Goal: Task Accomplishment & Management: Use online tool/utility

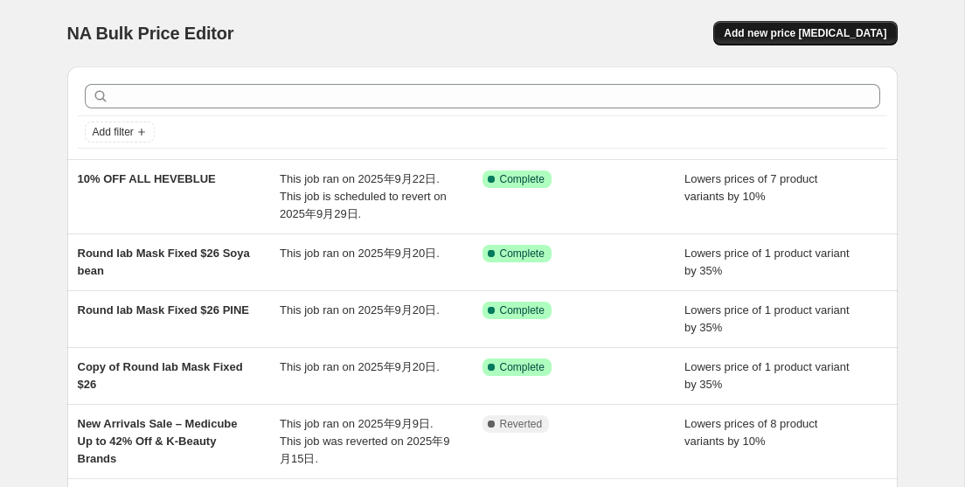
click at [796, 38] on span "Add new price [MEDICAL_DATA]" at bounding box center [805, 33] width 163 height 14
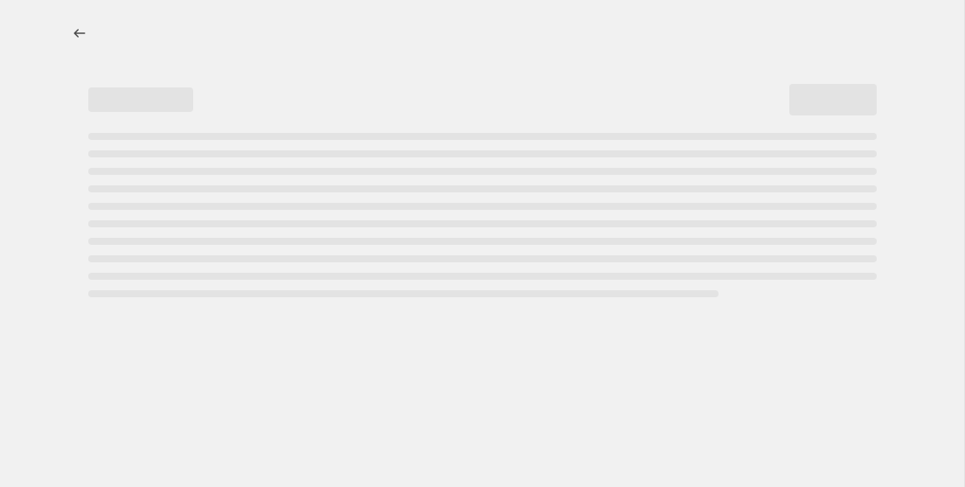
select select "percentage"
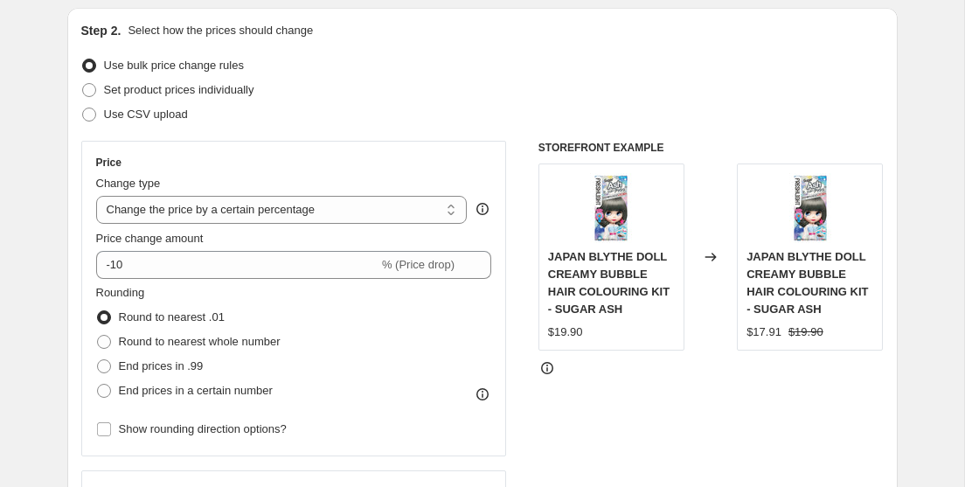
scroll to position [182, 0]
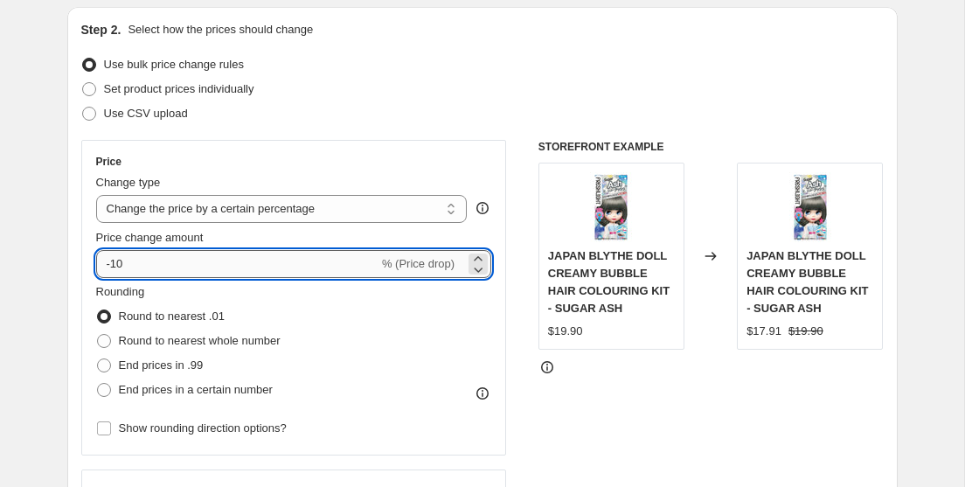
click at [187, 256] on input "-10" at bounding box center [237, 264] width 282 height 28
type input "-1"
type input "-30"
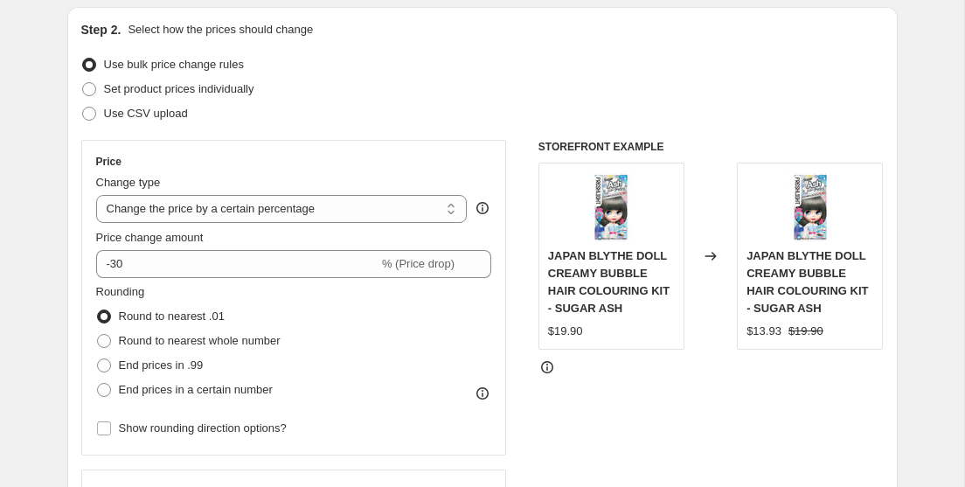
click at [413, 339] on div "Rounding Round to nearest .01 Round to nearest whole number End prices in .99 E…" at bounding box center [294, 342] width 396 height 119
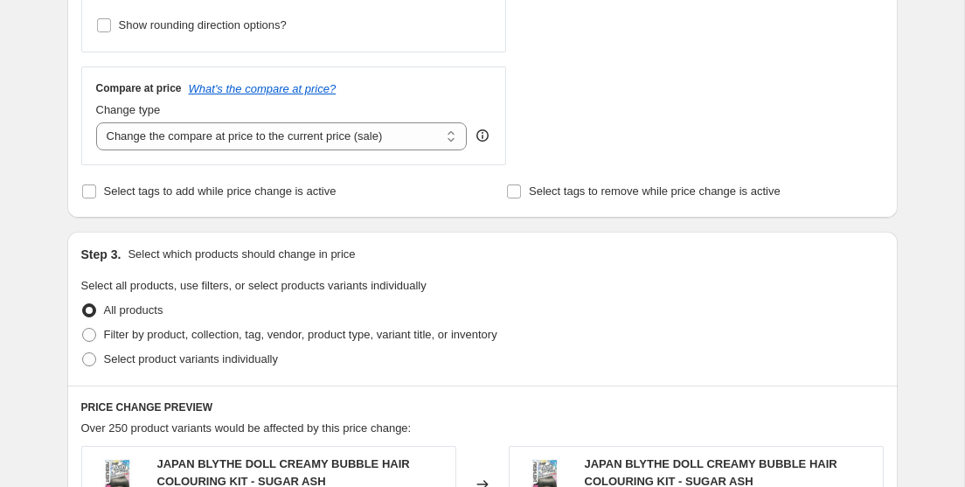
scroll to position [589, 0]
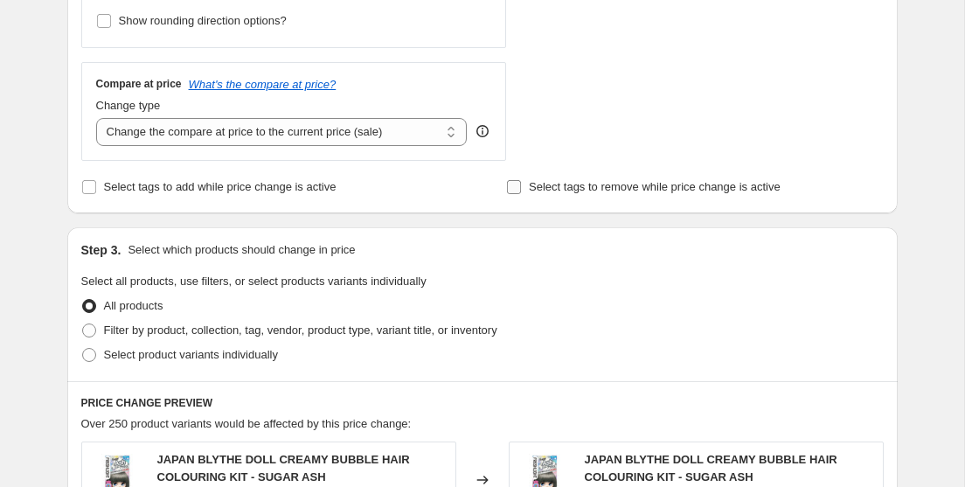
click at [515, 189] on input "Select tags to remove while price change is active" at bounding box center [514, 187] width 14 height 14
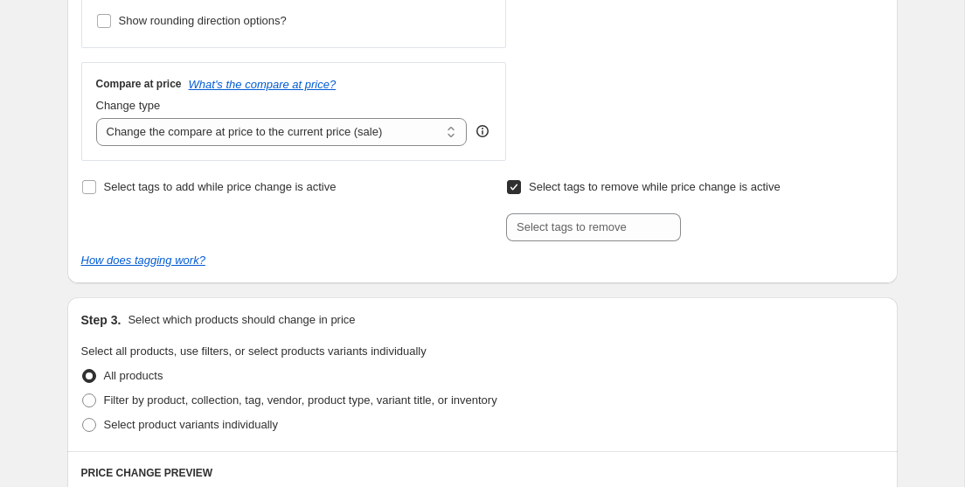
click at [518, 182] on input "Select tags to remove while price change is active" at bounding box center [514, 187] width 14 height 14
checkbox input "false"
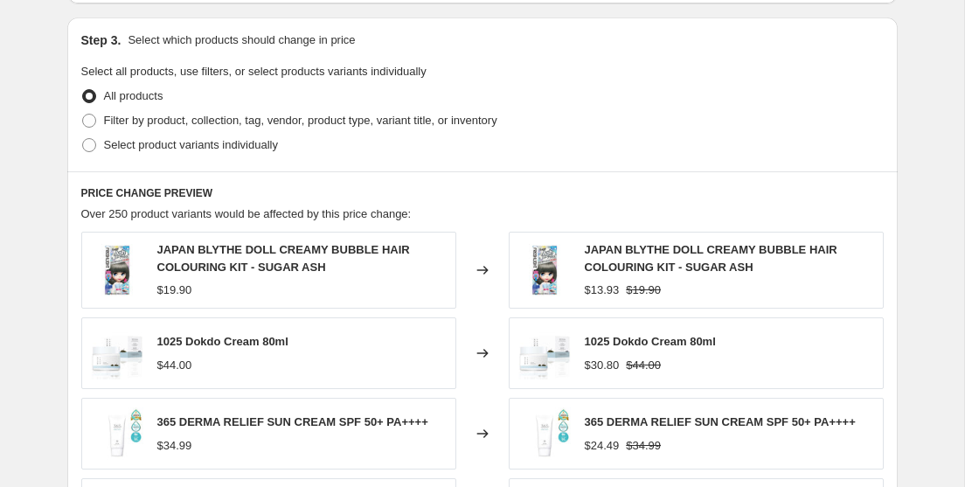
scroll to position [798, 0]
click at [89, 121] on span at bounding box center [89, 122] width 14 height 14
click at [83, 115] on input "Filter by product, collection, tag, vendor, product type, variant title, or inv…" at bounding box center [82, 115] width 1 height 1
radio input "true"
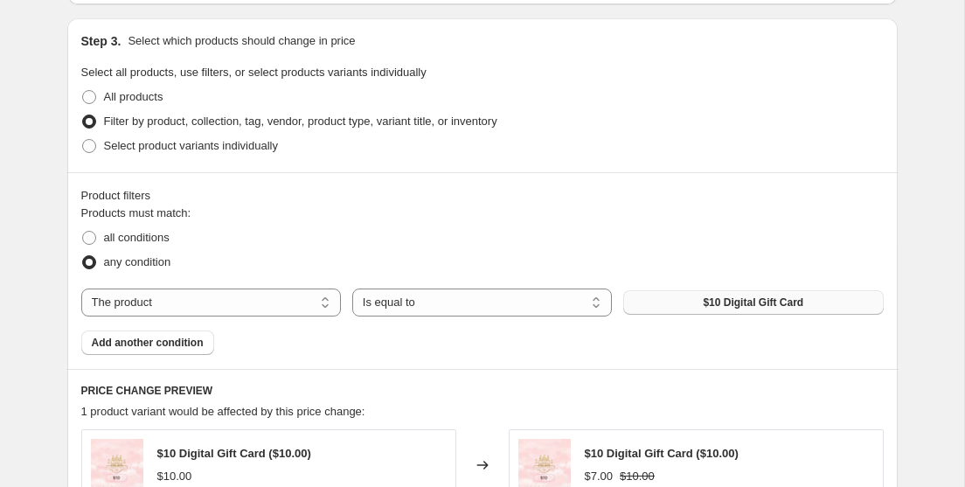
click at [682, 307] on button "$10 Digital Gift Card" at bounding box center [753, 302] width 260 height 24
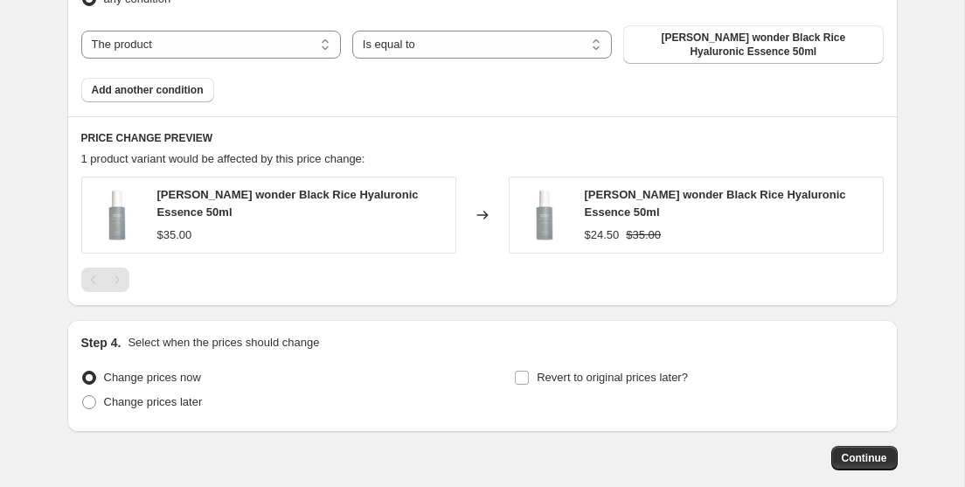
scroll to position [1151, 0]
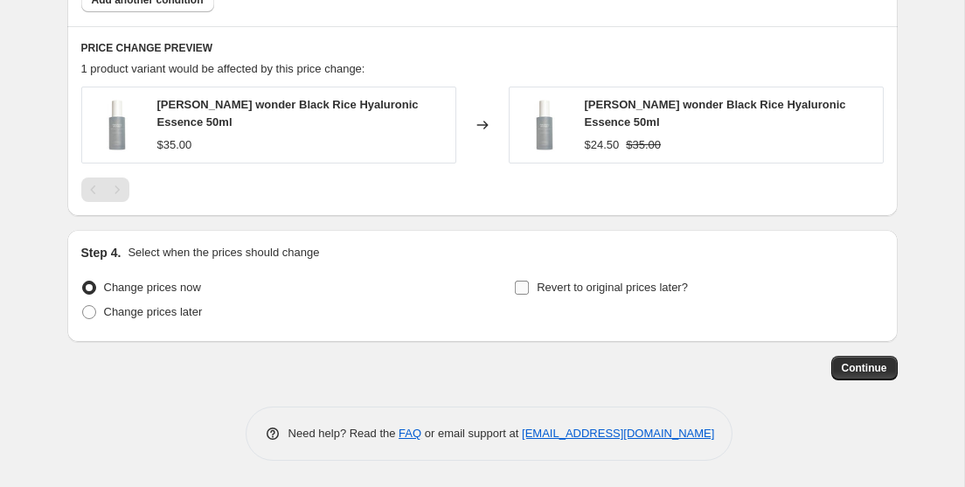
click at [532, 289] on label "Revert to original prices later?" at bounding box center [601, 287] width 174 height 24
click at [529, 289] on input "Revert to original prices later?" at bounding box center [522, 288] width 14 height 14
checkbox input "true"
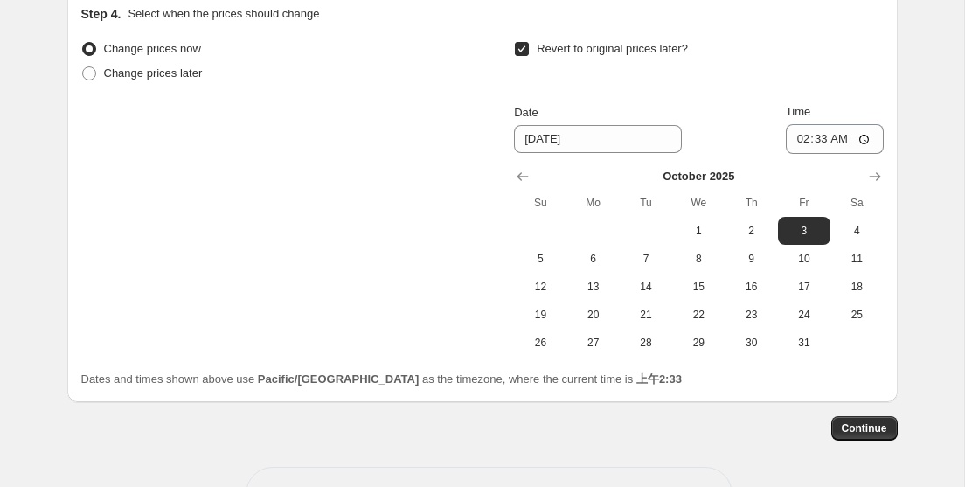
scroll to position [1416, 0]
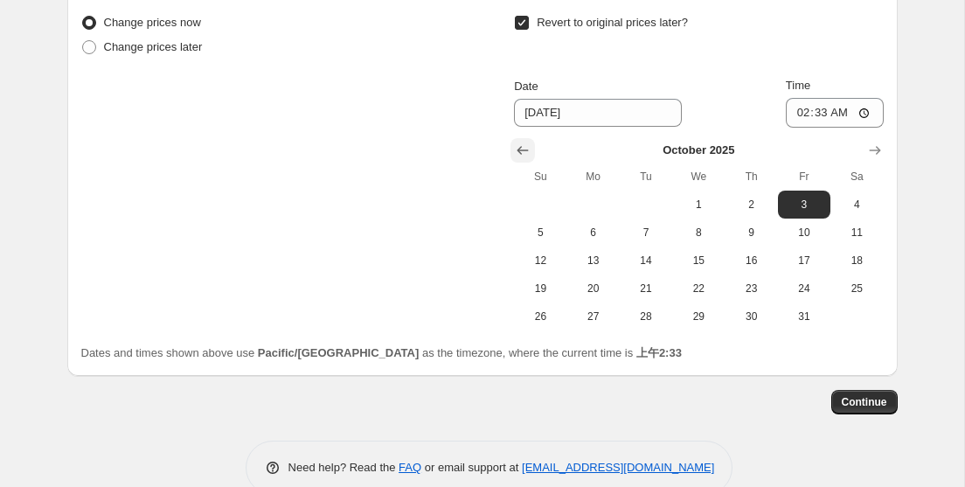
click at [525, 147] on icon "Show previous month, September 2025" at bounding box center [522, 150] width 17 height 17
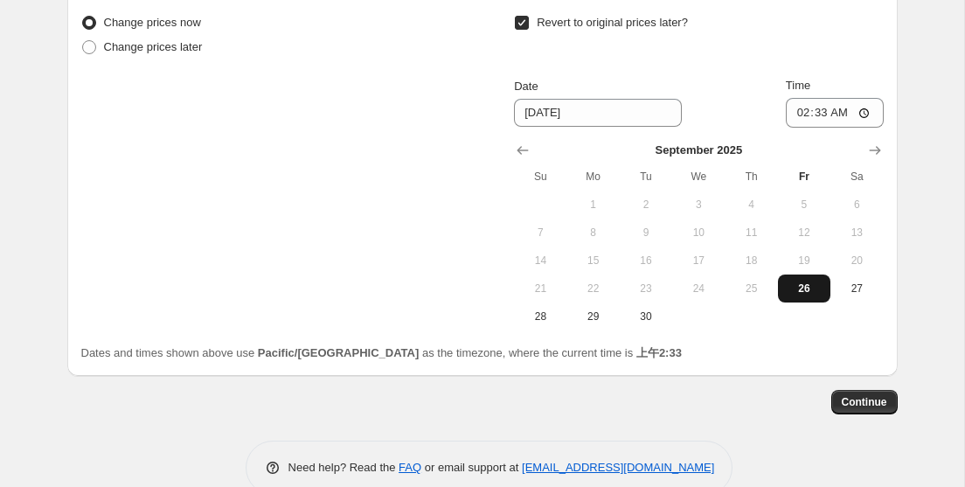
click at [803, 289] on span "26" at bounding box center [804, 288] width 38 height 14
click at [591, 312] on span "29" at bounding box center [593, 316] width 38 height 14
type input "9/29/2025"
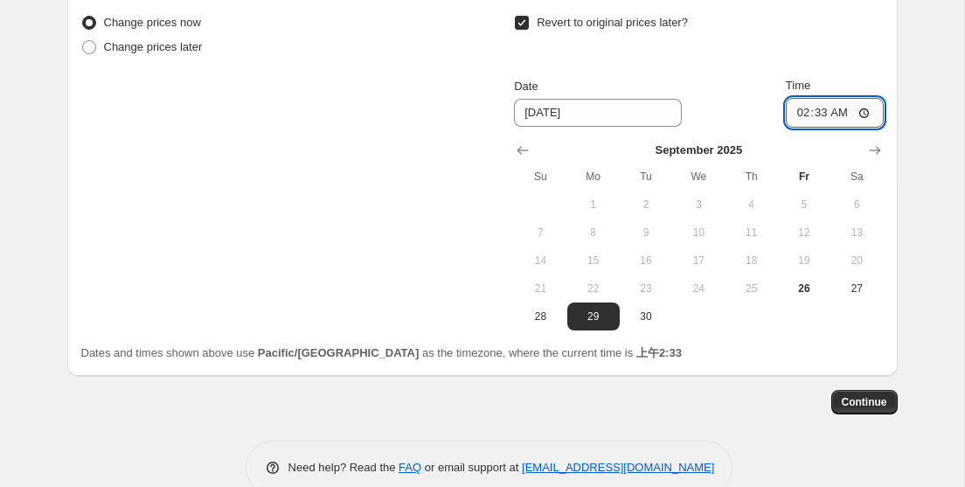
click at [859, 114] on input "02:33" at bounding box center [835, 113] width 98 height 30
type input "23:59"
click at [862, 400] on span "Continue" at bounding box center [864, 402] width 45 height 14
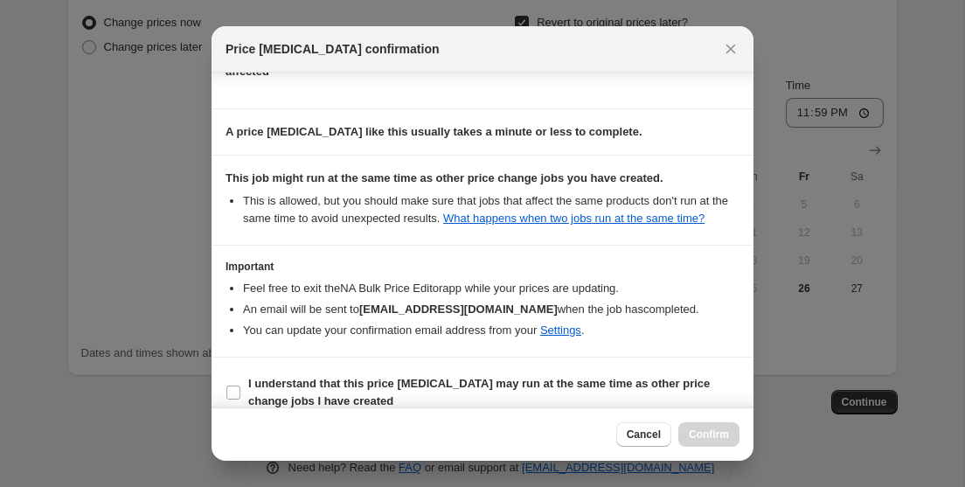
scroll to position [284, 0]
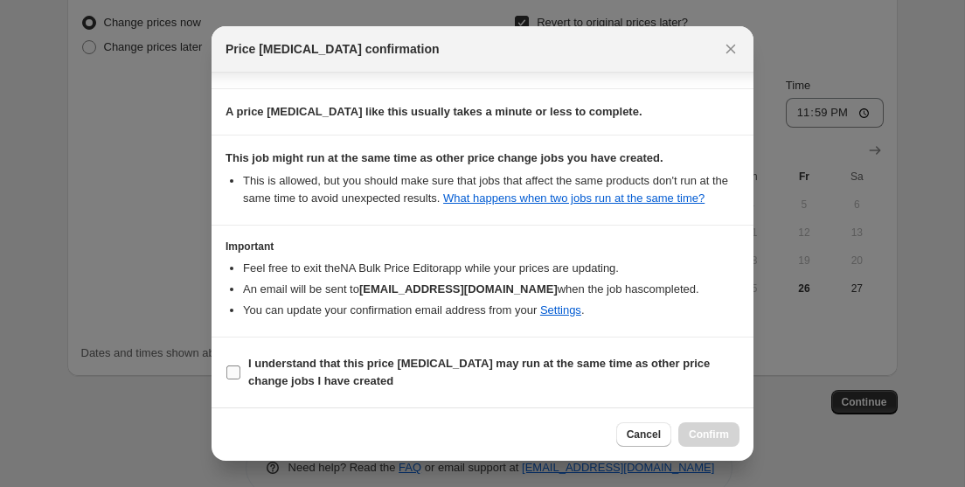
click at [237, 366] on input "I understand that this price change job may run at the same time as other price…" at bounding box center [233, 372] width 14 height 14
checkbox input "true"
click at [713, 432] on span "Confirm" at bounding box center [709, 434] width 40 height 14
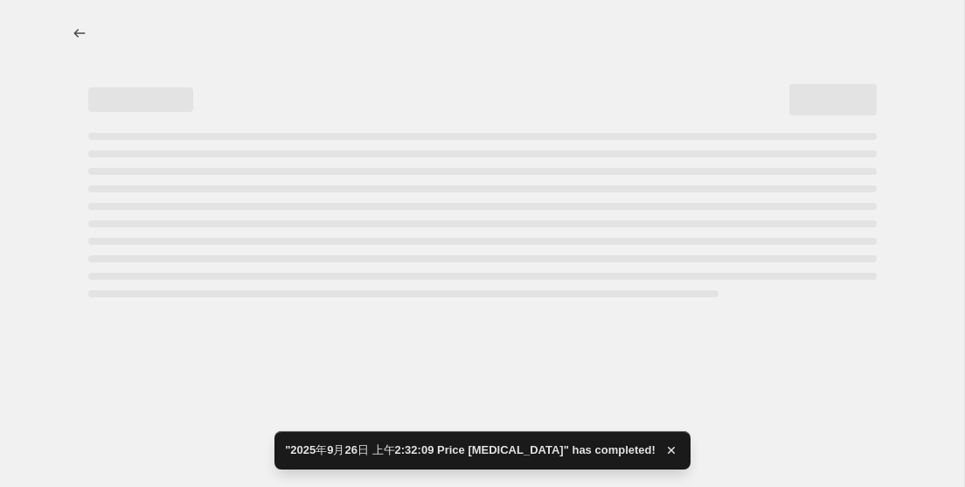
select select "percentage"
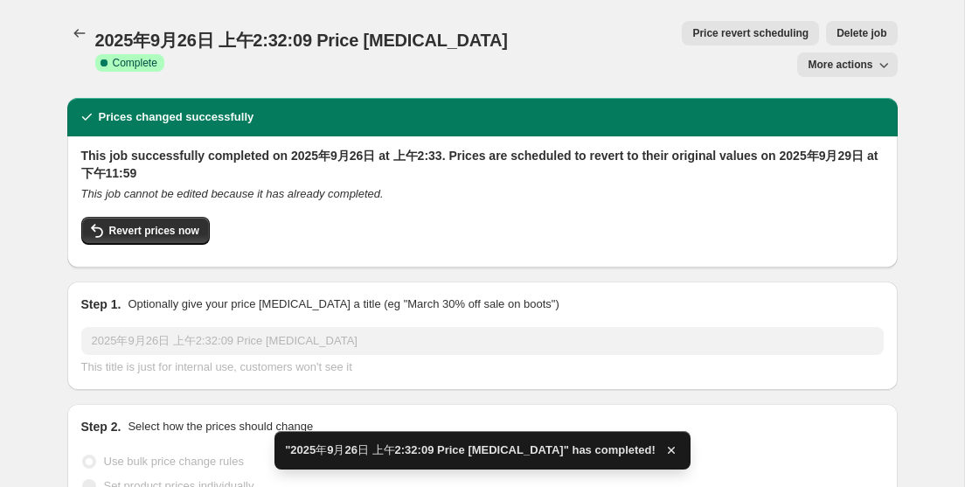
scroll to position [2, 0]
